Goal: Information Seeking & Learning: Check status

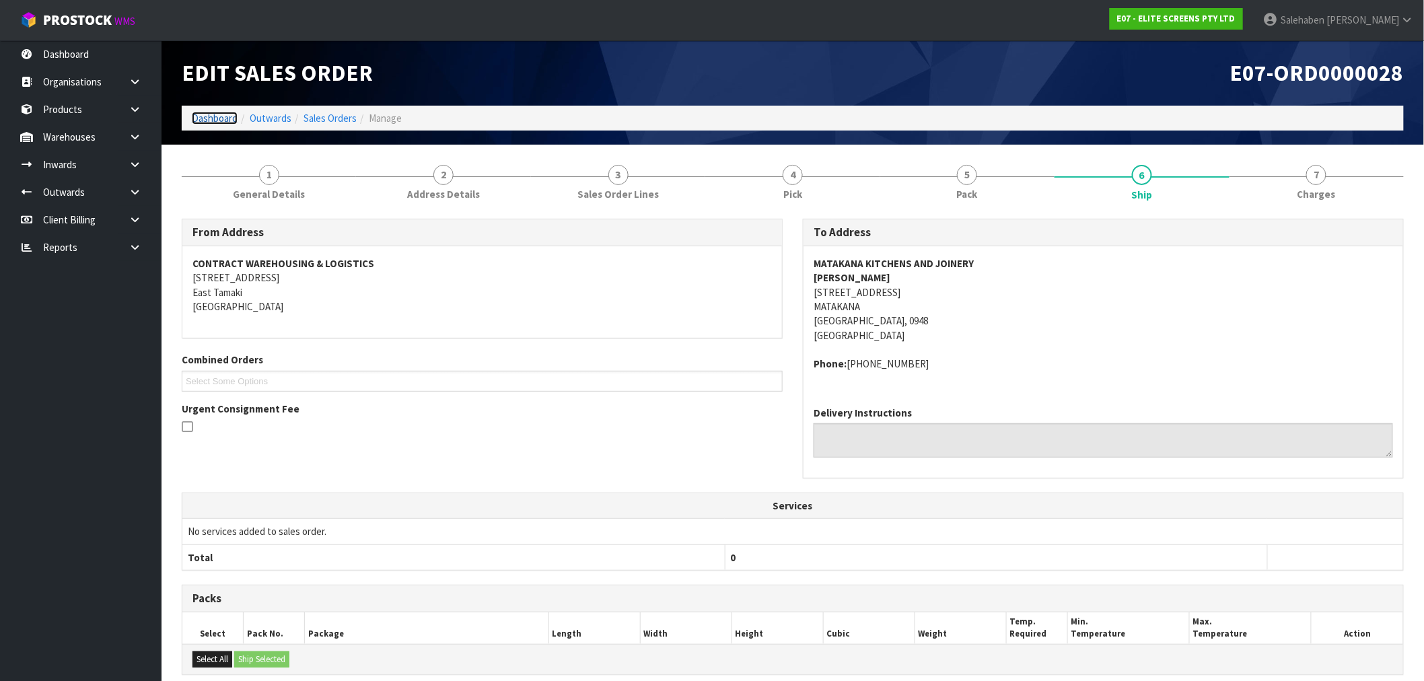
click at [215, 119] on link "Dashboard" at bounding box center [215, 118] width 46 height 13
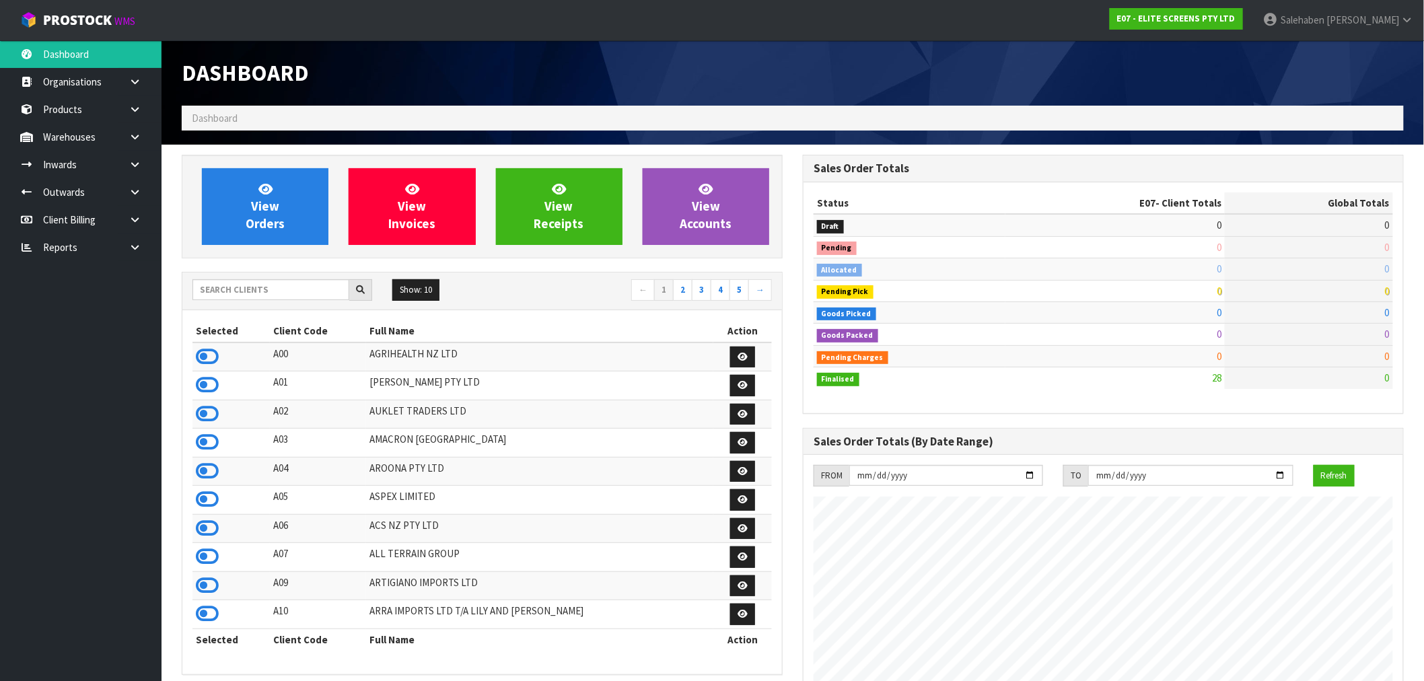
scroll to position [845, 621]
click at [270, 289] on input "text" at bounding box center [270, 289] width 157 height 21
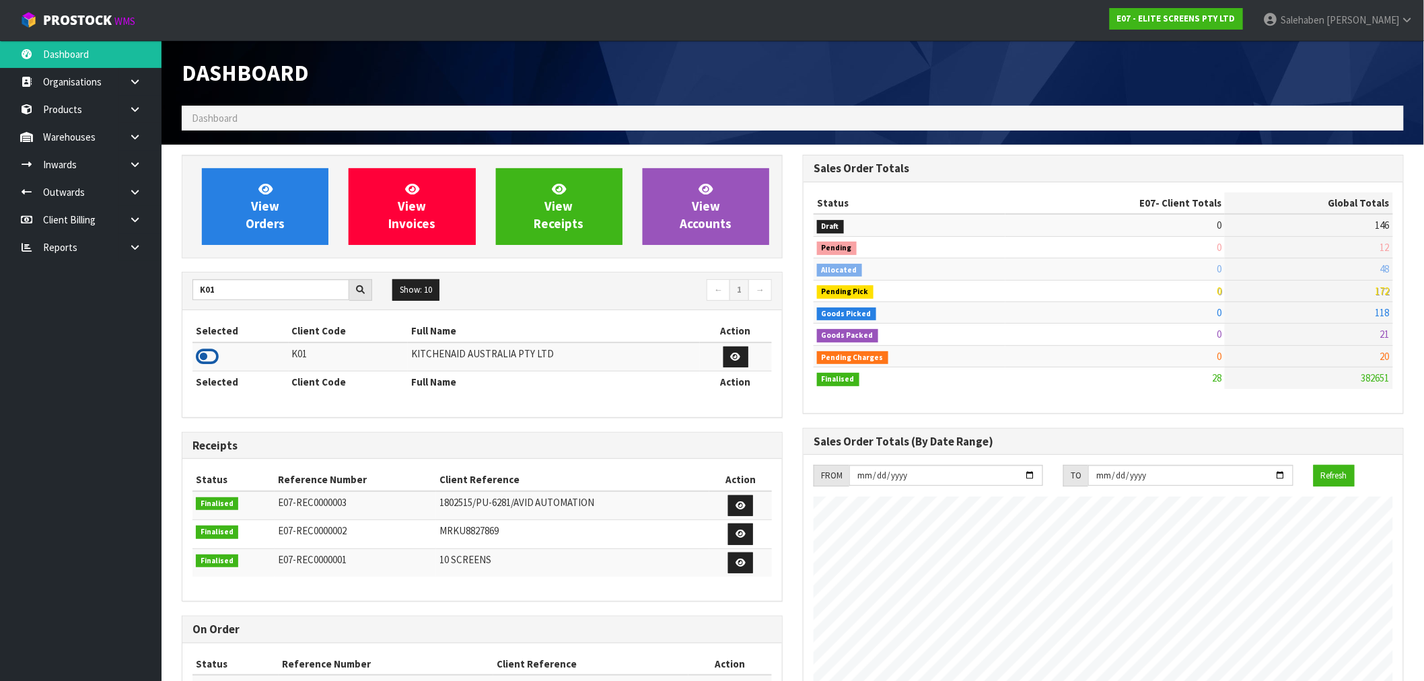
drag, startPoint x: 216, startPoint y: 363, endPoint x: 204, endPoint y: 360, distance: 12.6
click at [212, 363] on icon at bounding box center [207, 357] width 23 height 20
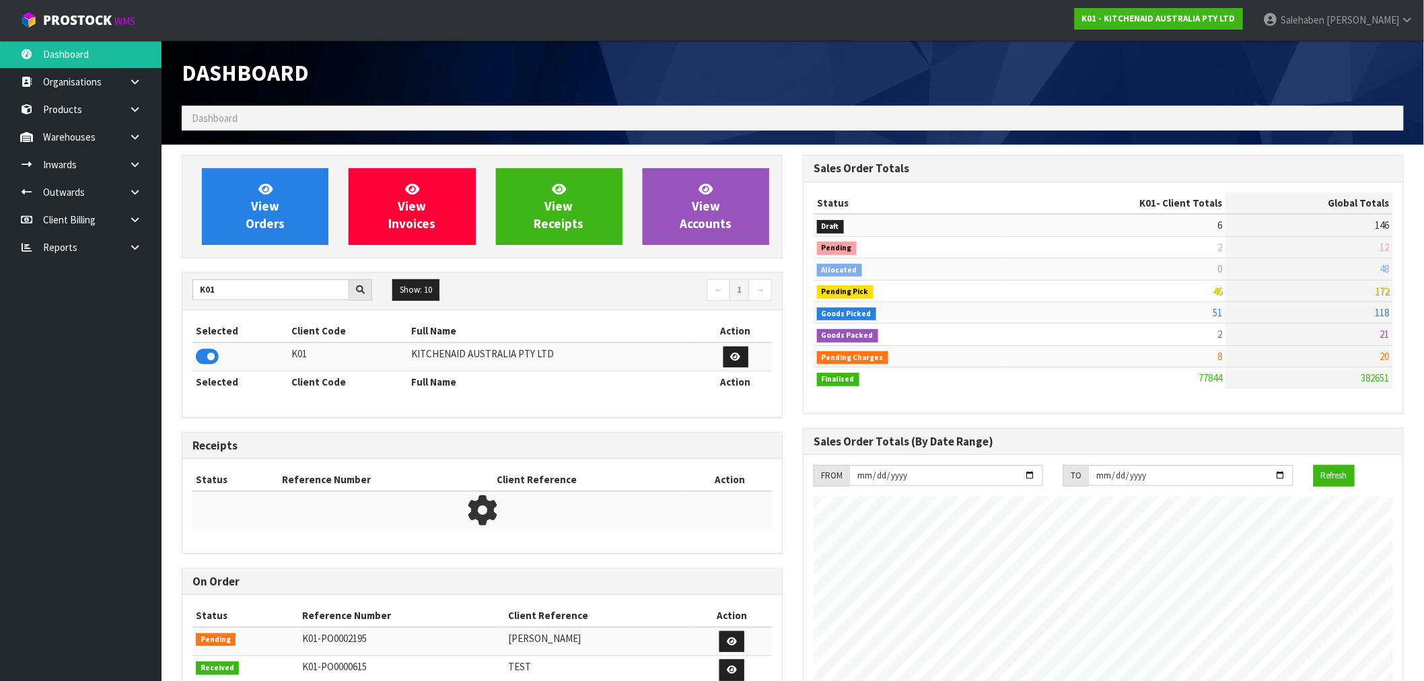
scroll to position [1019, 621]
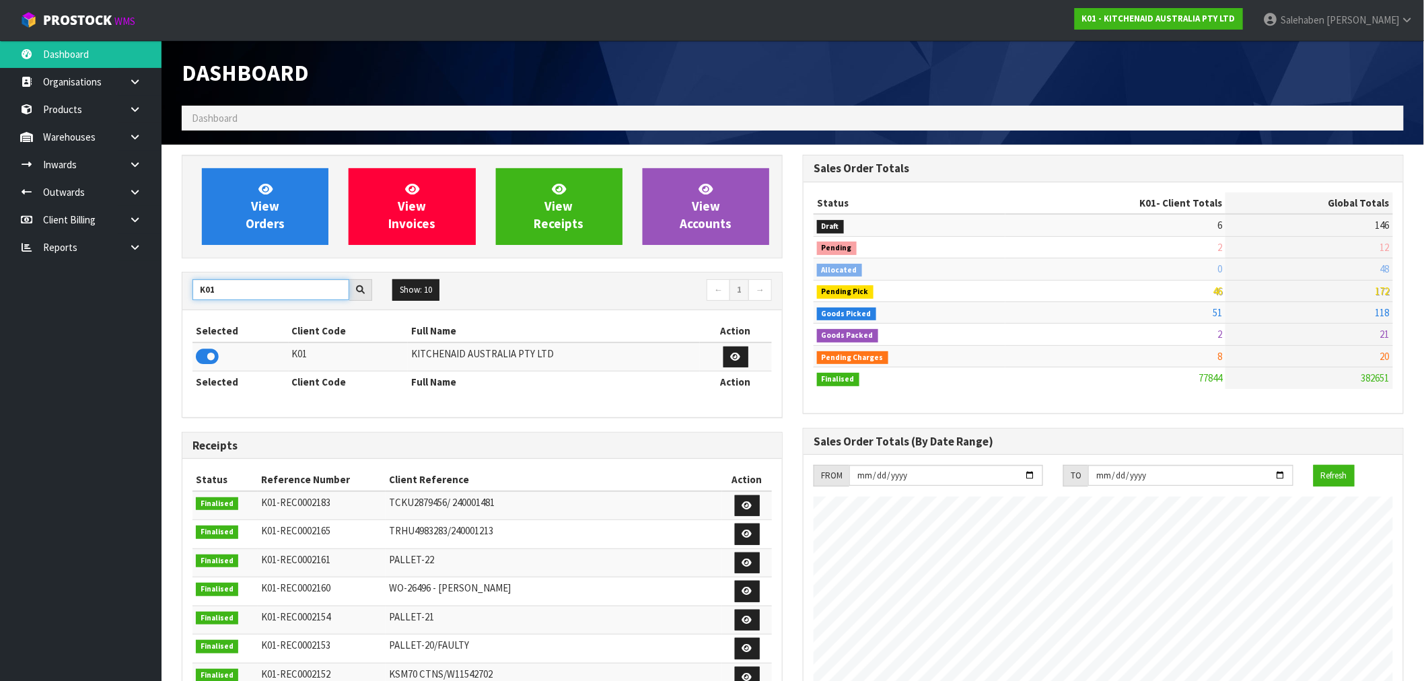
drag, startPoint x: 225, startPoint y: 291, endPoint x: 163, endPoint y: 300, distance: 63.3
click at [163, 300] on section "View Orders View Invoices View Receipts View Accounts K01 Show: 10 5 10 25 50 ←…" at bounding box center [792, 665] width 1262 height 1040
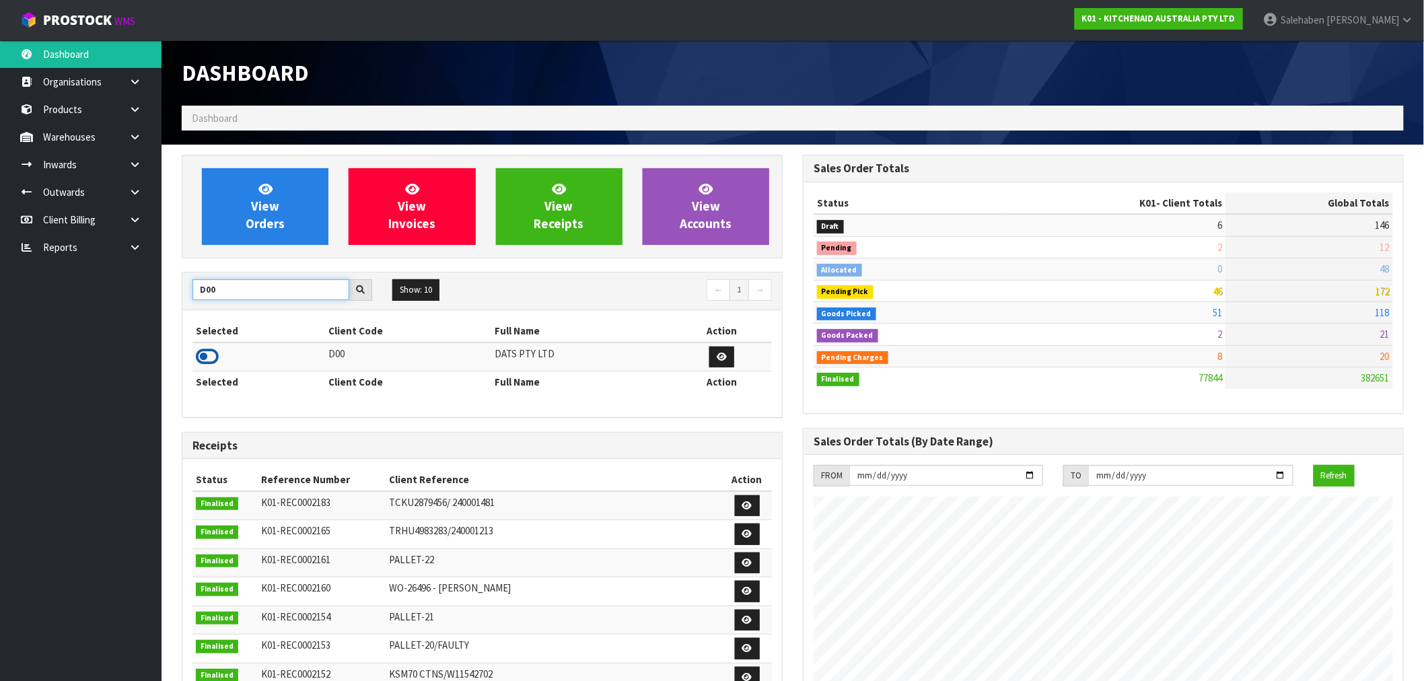
type input "D00"
click at [205, 360] on icon at bounding box center [207, 357] width 23 height 20
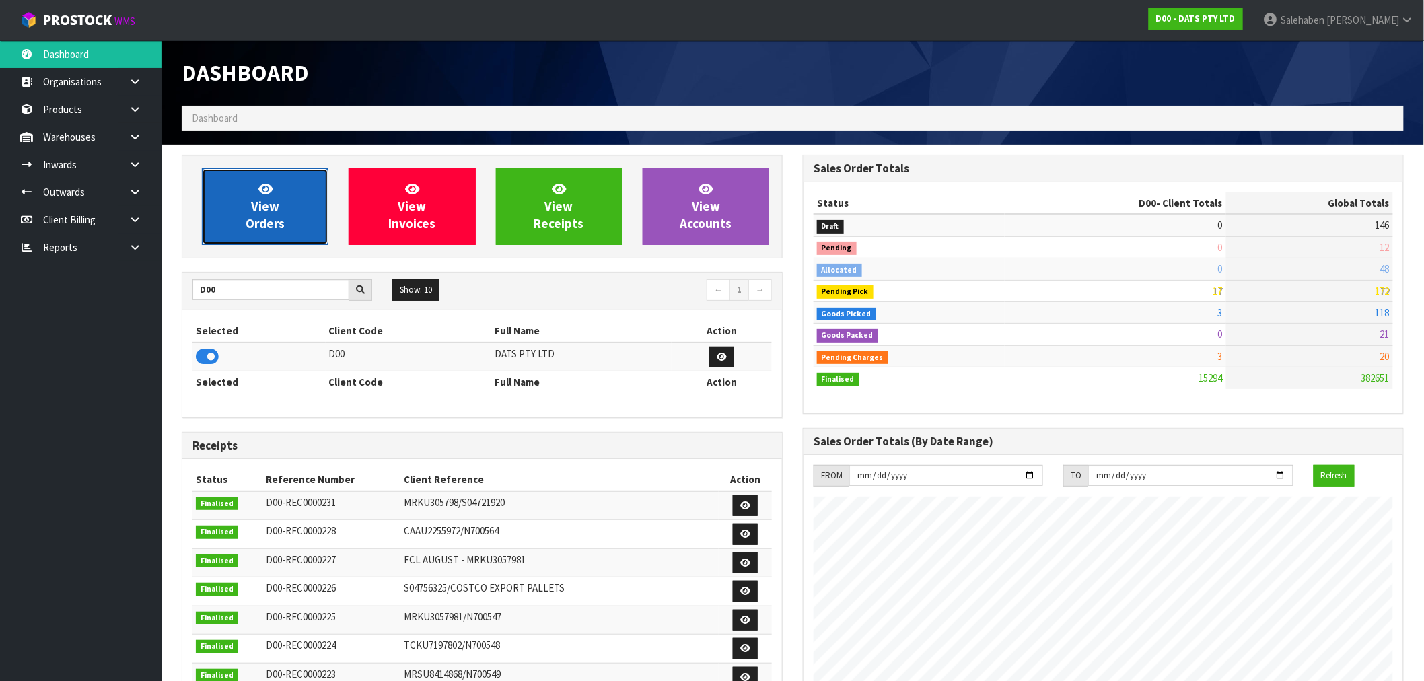
click at [303, 221] on link "View Orders" at bounding box center [265, 206] width 127 height 77
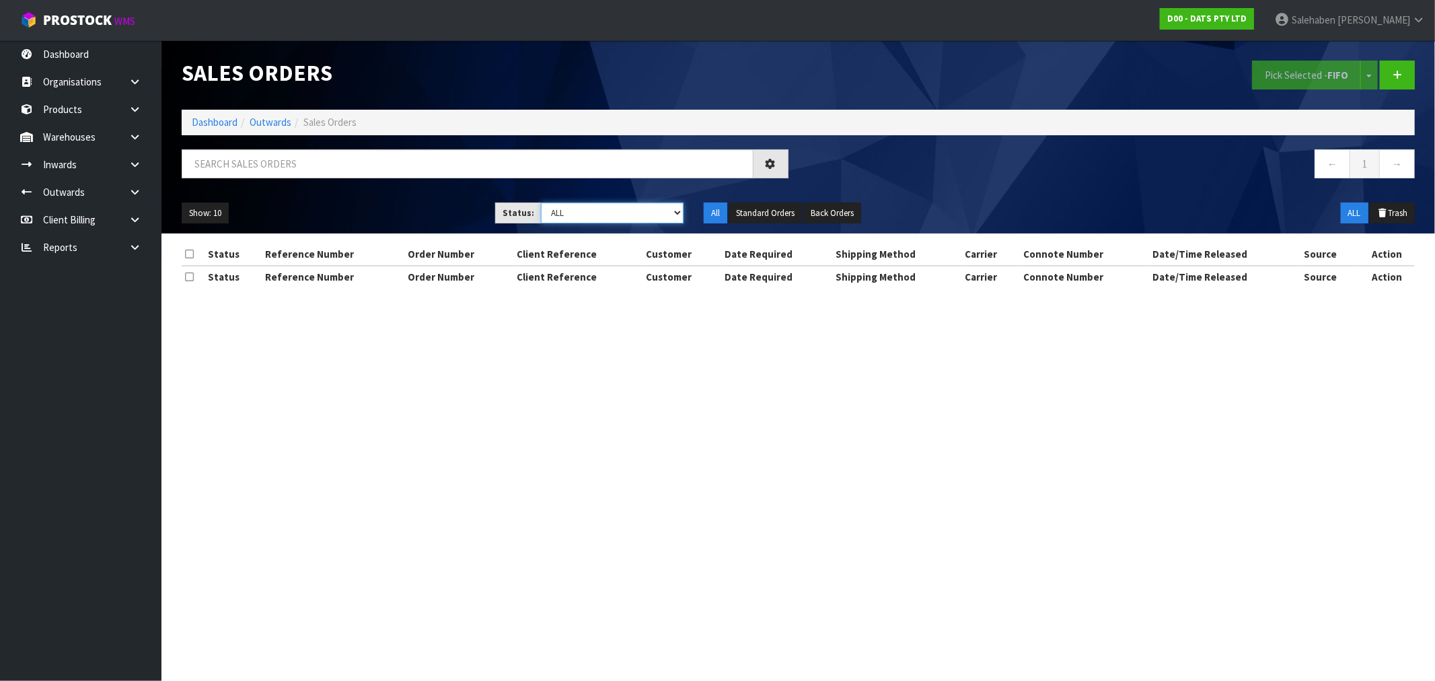
click at [606, 212] on select "Draft Pending Allocated Pending Pick Goods Picked Goods Packed Pending Charges …" at bounding box center [612, 213] width 143 height 21
select select "string:3"
click at [541, 203] on select "Draft Pending Allocated Pending Pick Goods Picked Goods Packed Pending Charges …" at bounding box center [612, 213] width 143 height 21
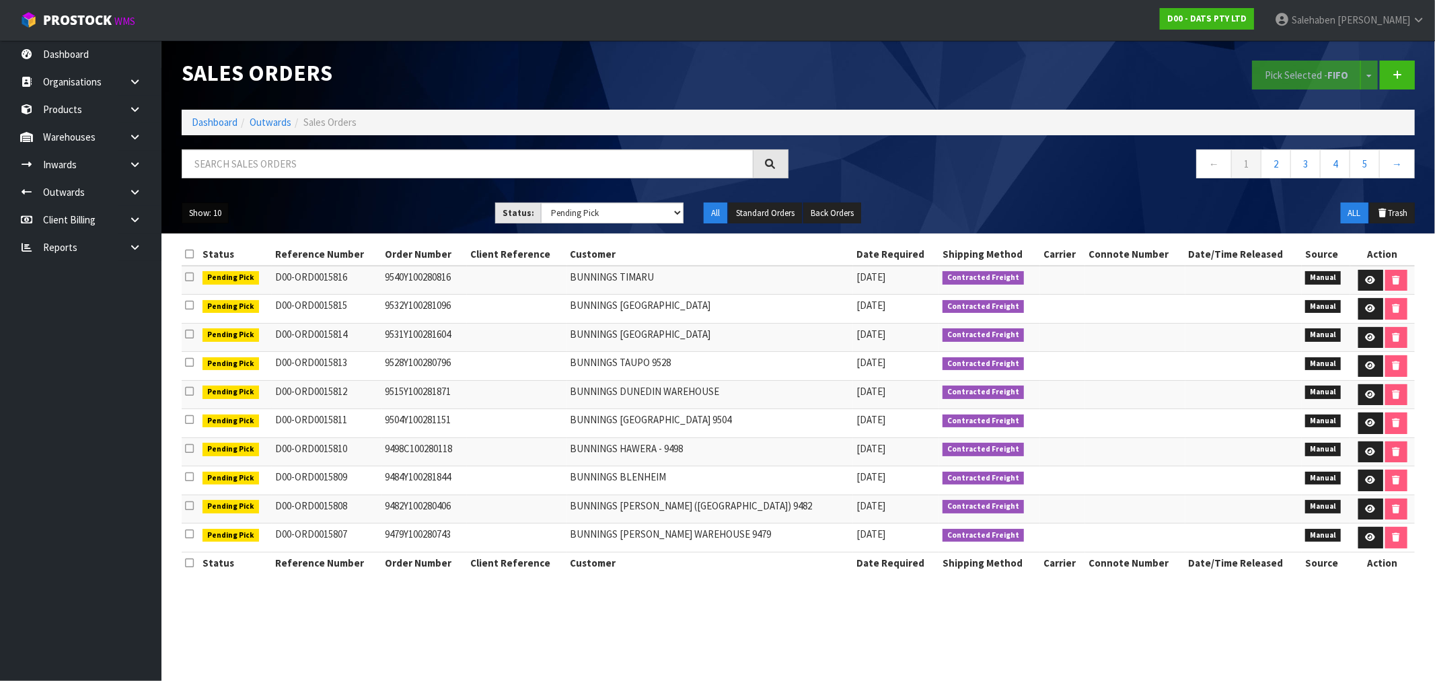
click at [213, 213] on button "Show: 10" at bounding box center [205, 214] width 47 height 22
click at [225, 298] on link "50" at bounding box center [235, 293] width 106 height 18
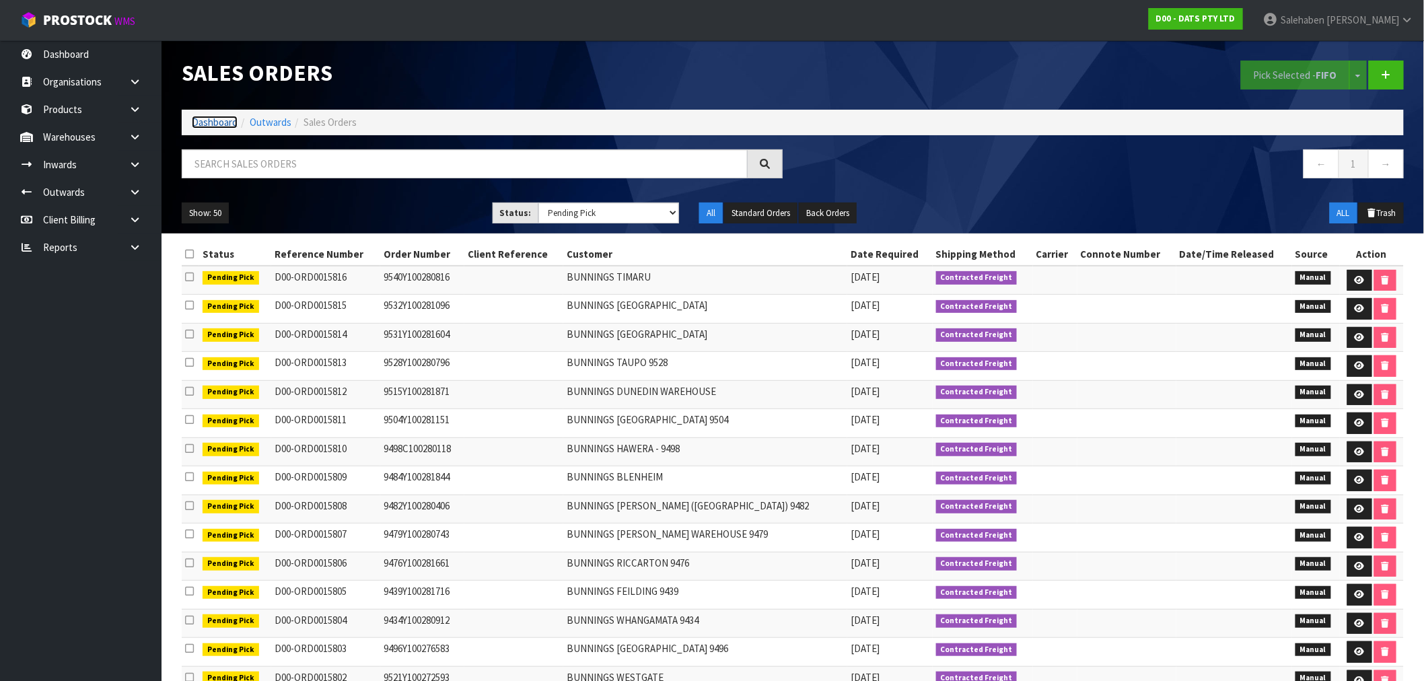
click at [211, 118] on link "Dashboard" at bounding box center [215, 122] width 46 height 13
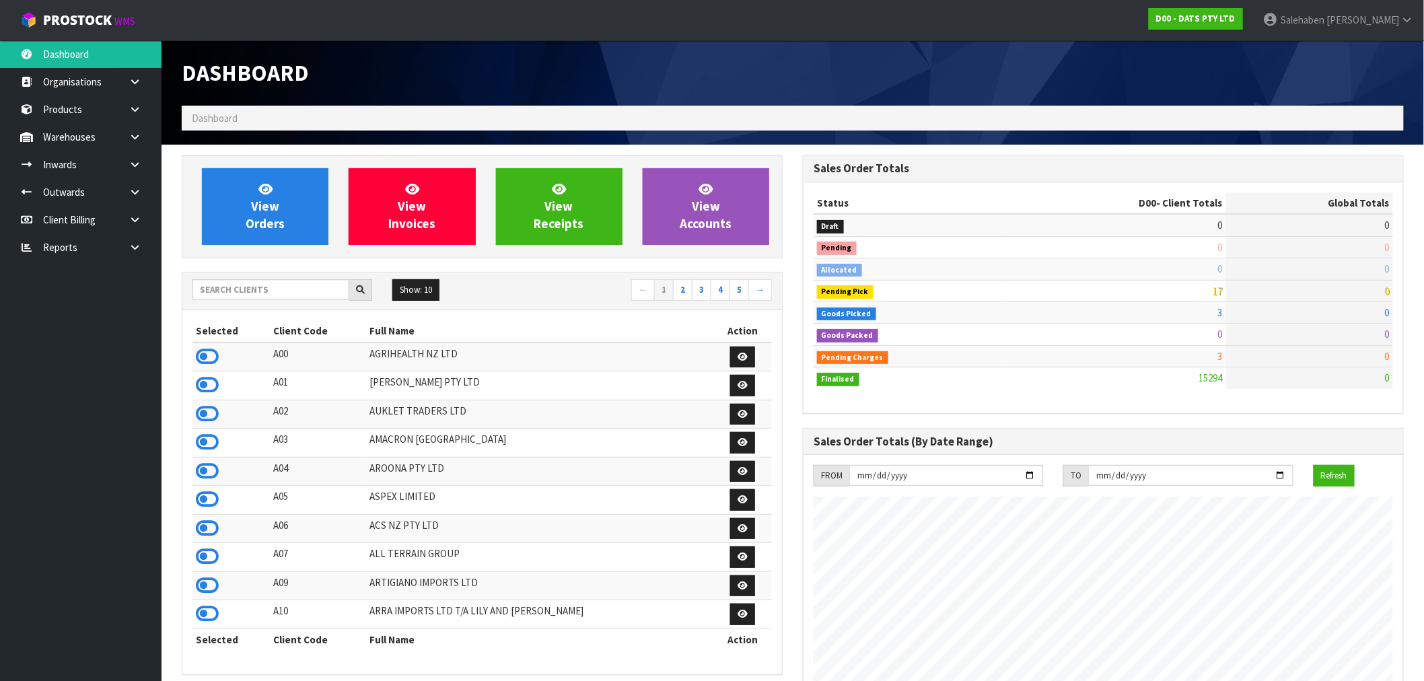
scroll to position [1019, 621]
click at [278, 280] on input "text" at bounding box center [270, 289] width 157 height 21
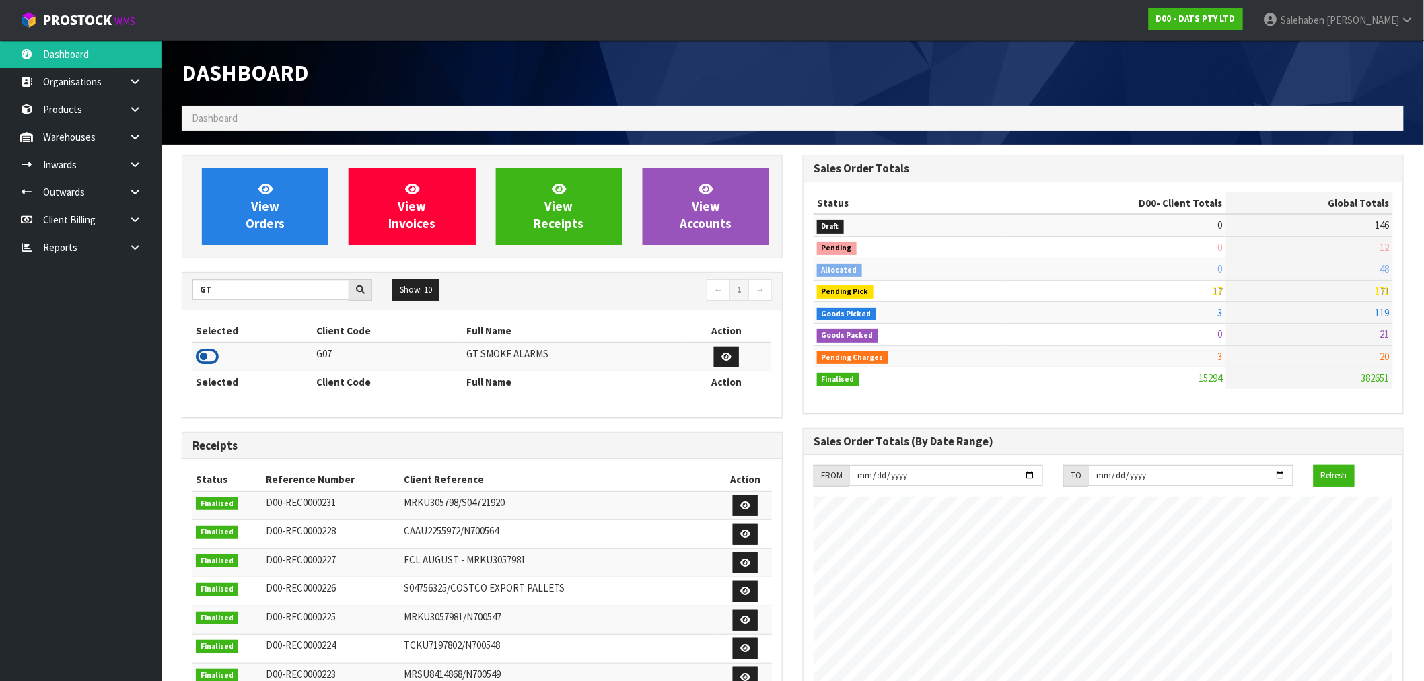
click at [201, 360] on icon at bounding box center [207, 357] width 23 height 20
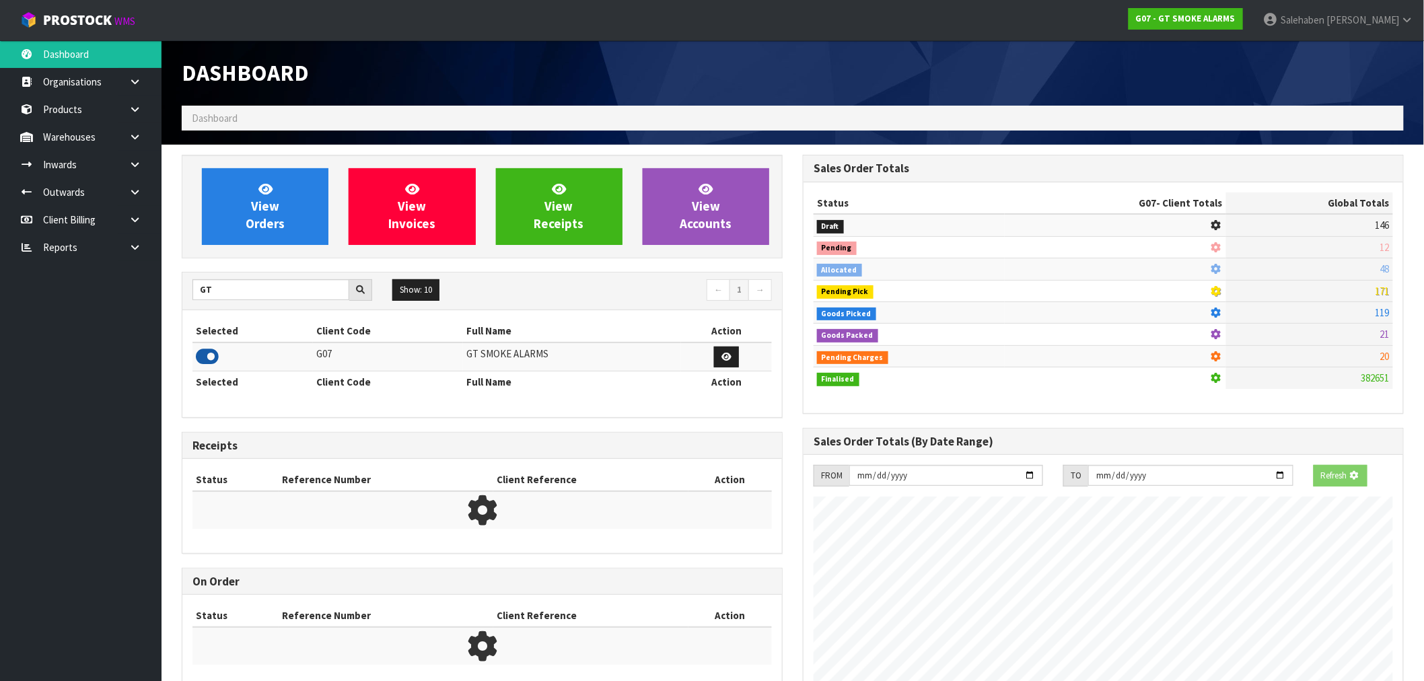
scroll to position [845, 621]
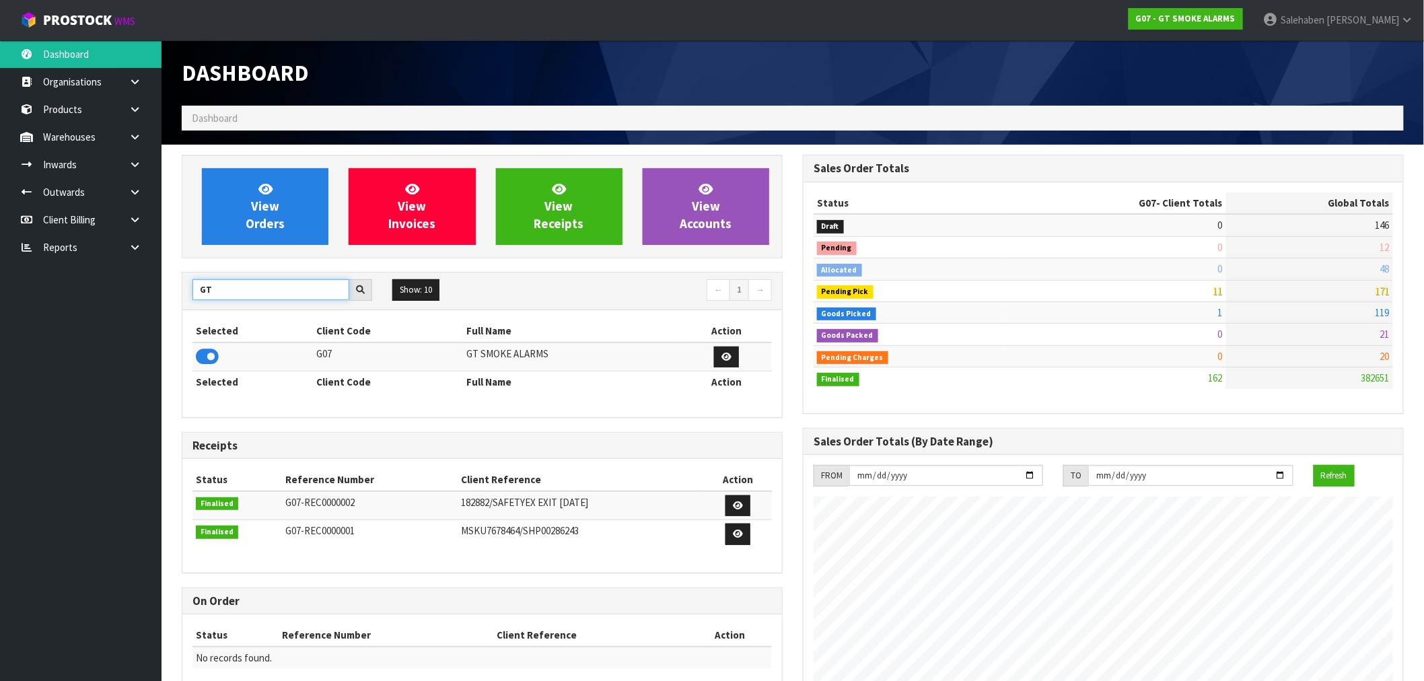
drag, startPoint x: 199, startPoint y: 293, endPoint x: 172, endPoint y: 294, distance: 27.6
click at [176, 294] on div "View Orders View Invoices View Receipts View Accounts GT Show: 10 5 10 25 50 ← 1" at bounding box center [482, 431] width 621 height 552
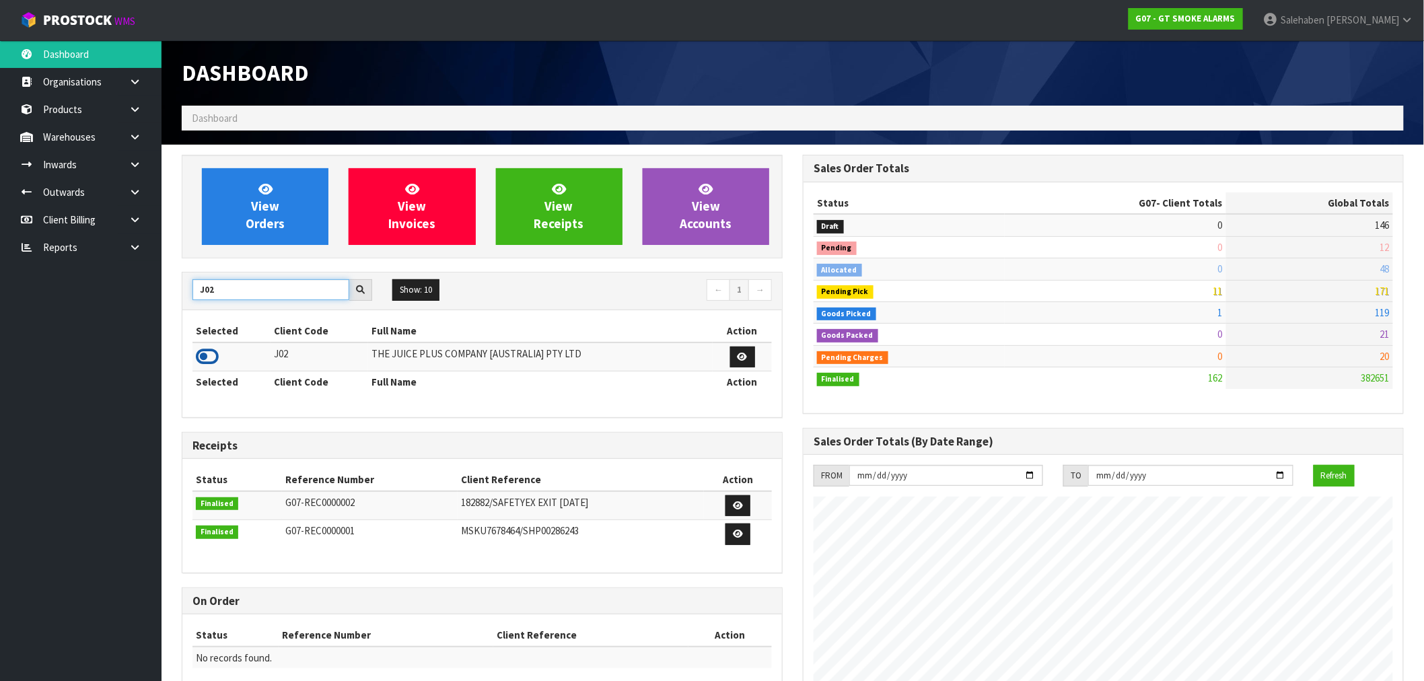
type input "J02"
click at [211, 359] on icon at bounding box center [207, 357] width 23 height 20
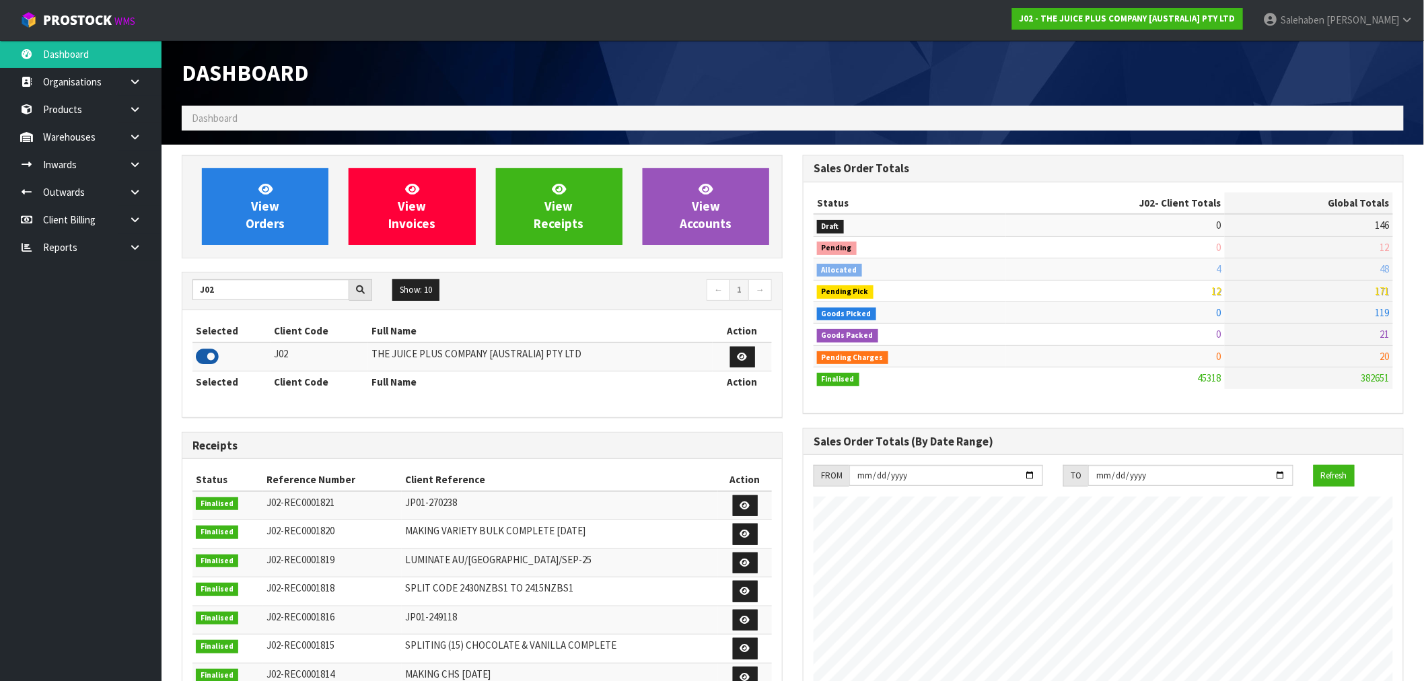
scroll to position [1019, 621]
